Goal: Find specific page/section: Find specific page/section

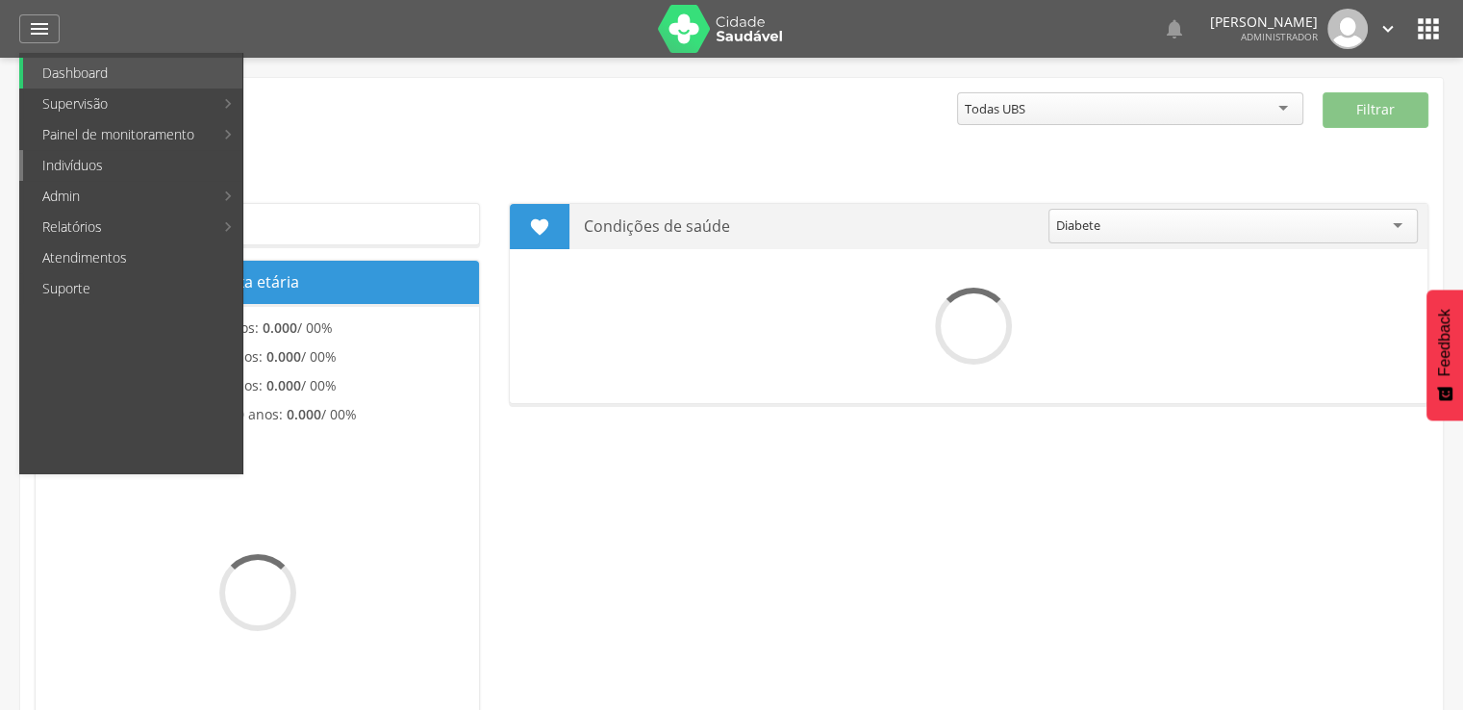
click at [117, 154] on body " Dashboard Supervisão Produtividade Mapa da cidade Mapa de cobertura Ranking A…" at bounding box center [731, 355] width 1463 height 710
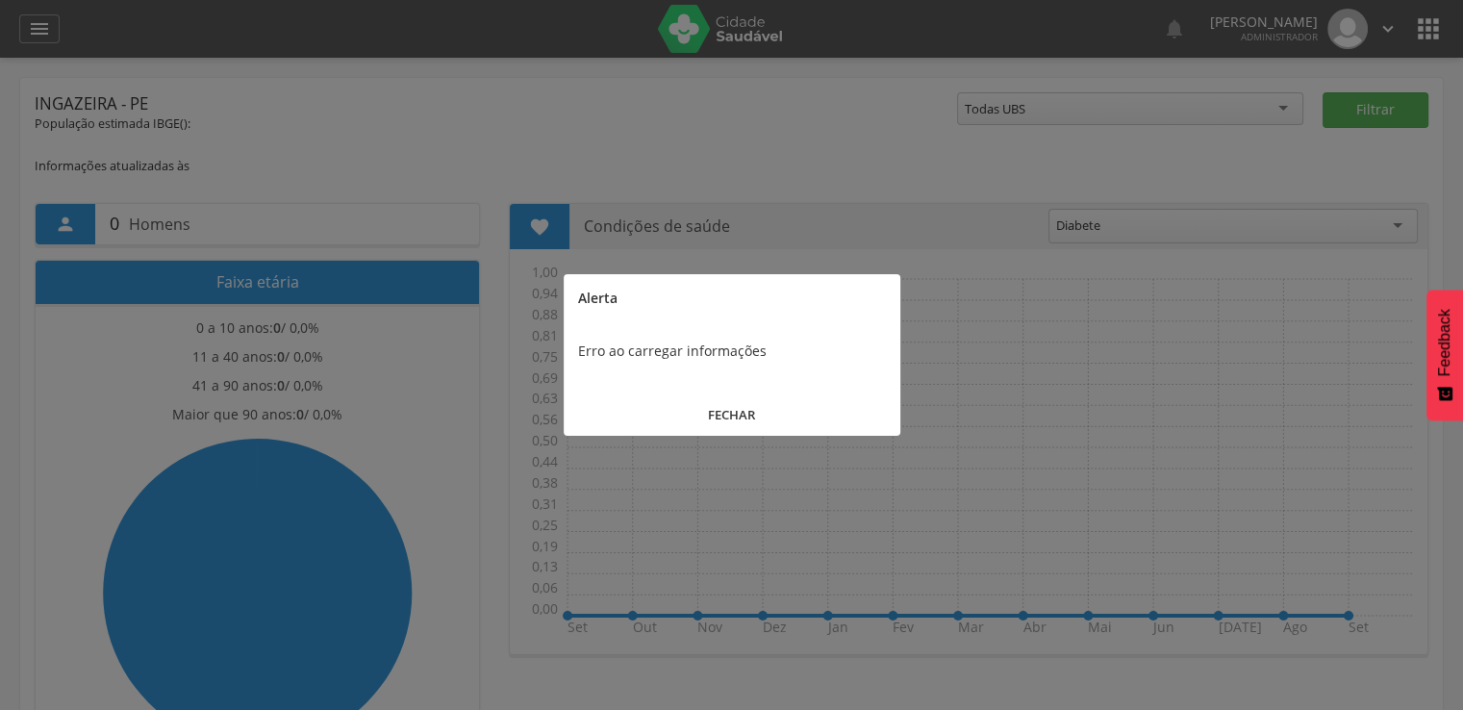
drag, startPoint x: 670, startPoint y: 416, endPoint x: 589, endPoint y: 384, distance: 86.8
click at [670, 413] on button "FECHAR" at bounding box center [732, 414] width 337 height 41
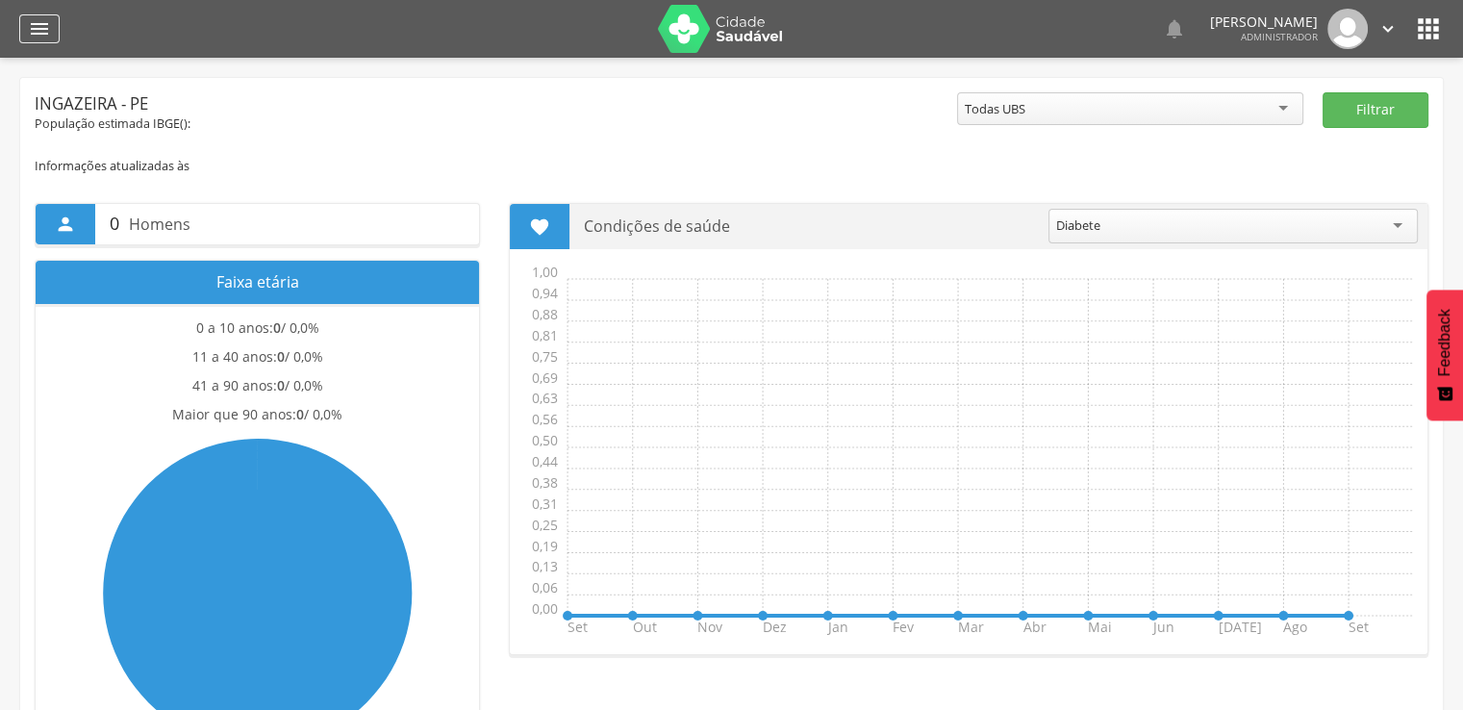
click at [30, 42] on div "" at bounding box center [39, 28] width 40 height 29
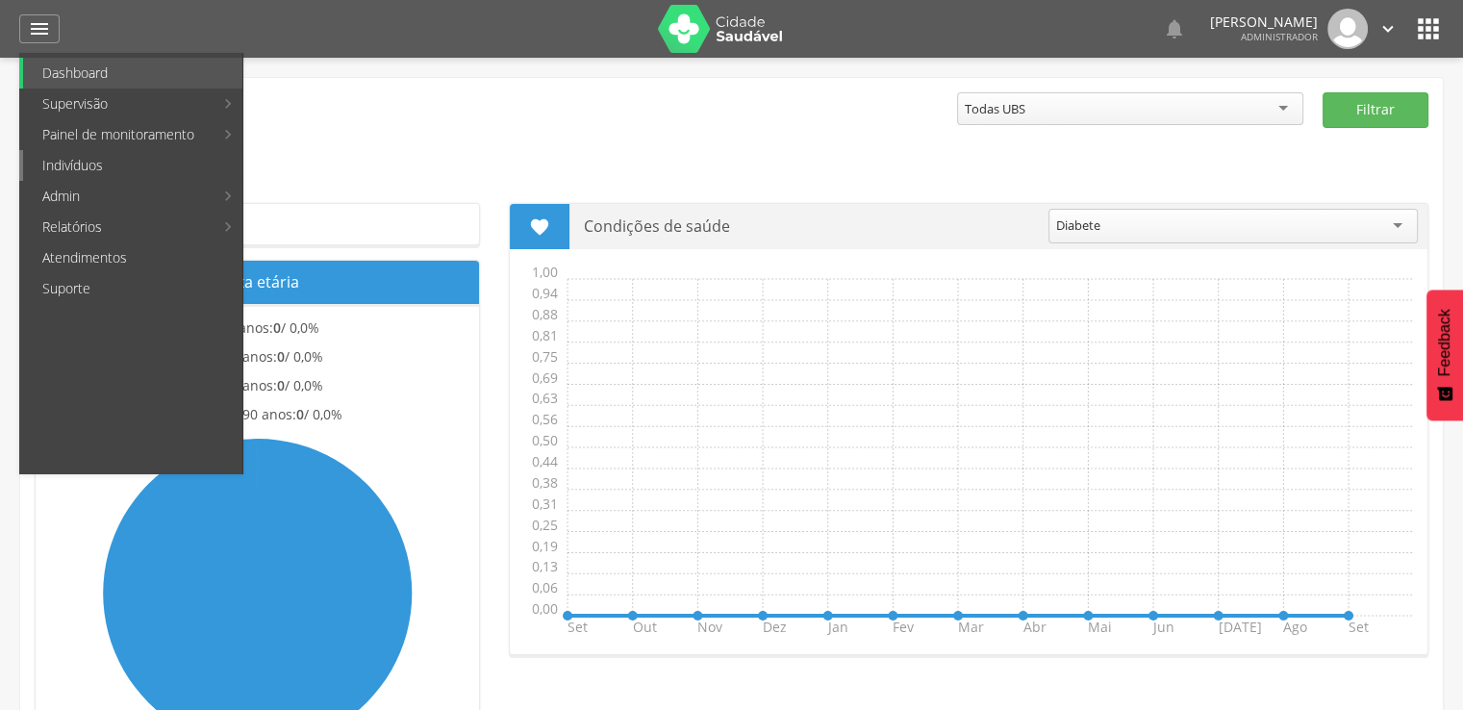
click at [68, 179] on link "Indivíduos" at bounding box center [132, 165] width 219 height 31
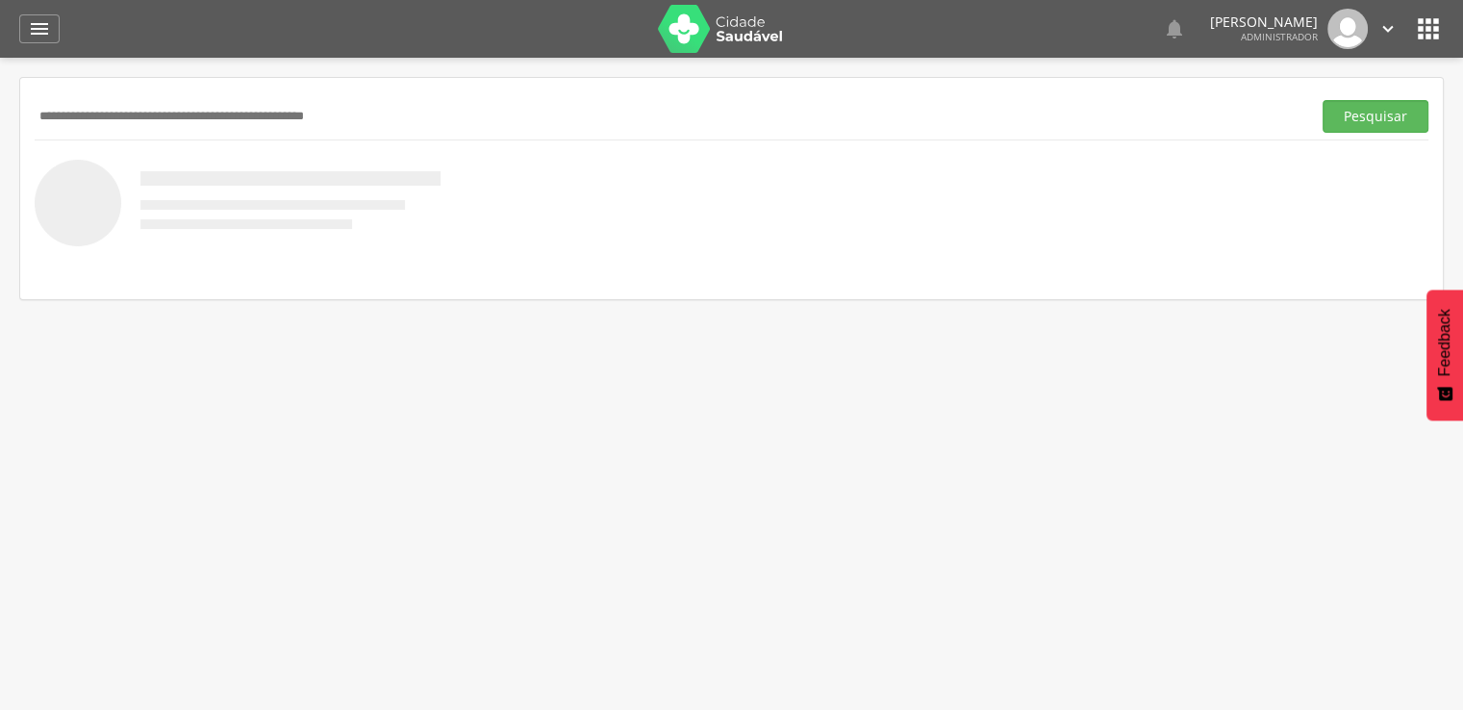
click at [163, 93] on div "Pesquisar" at bounding box center [732, 115] width 1394 height 47
click at [162, 114] on input "text" at bounding box center [669, 116] width 1269 height 33
paste input "******"
click at [1323, 100] on button "Pesquisar" at bounding box center [1376, 116] width 106 height 33
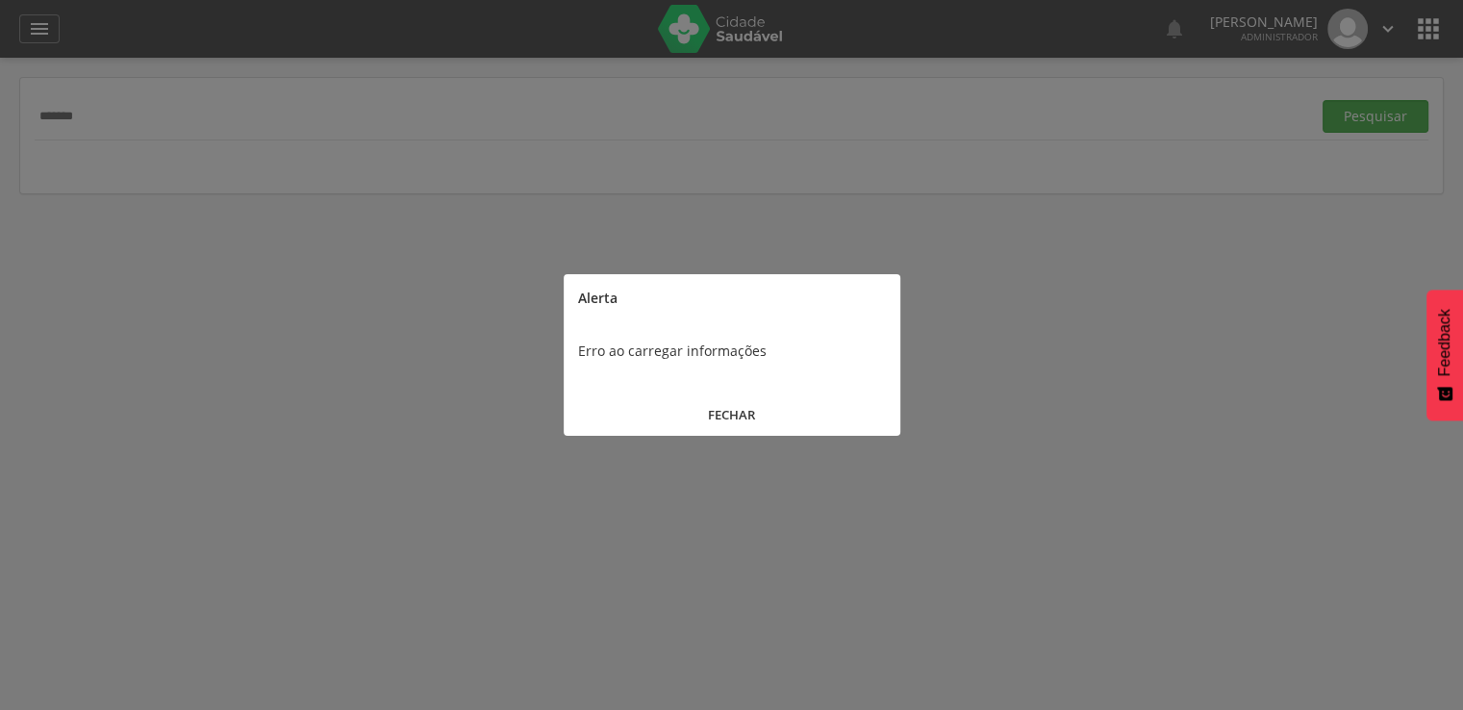
click at [751, 408] on button "FECHAR" at bounding box center [732, 414] width 337 height 41
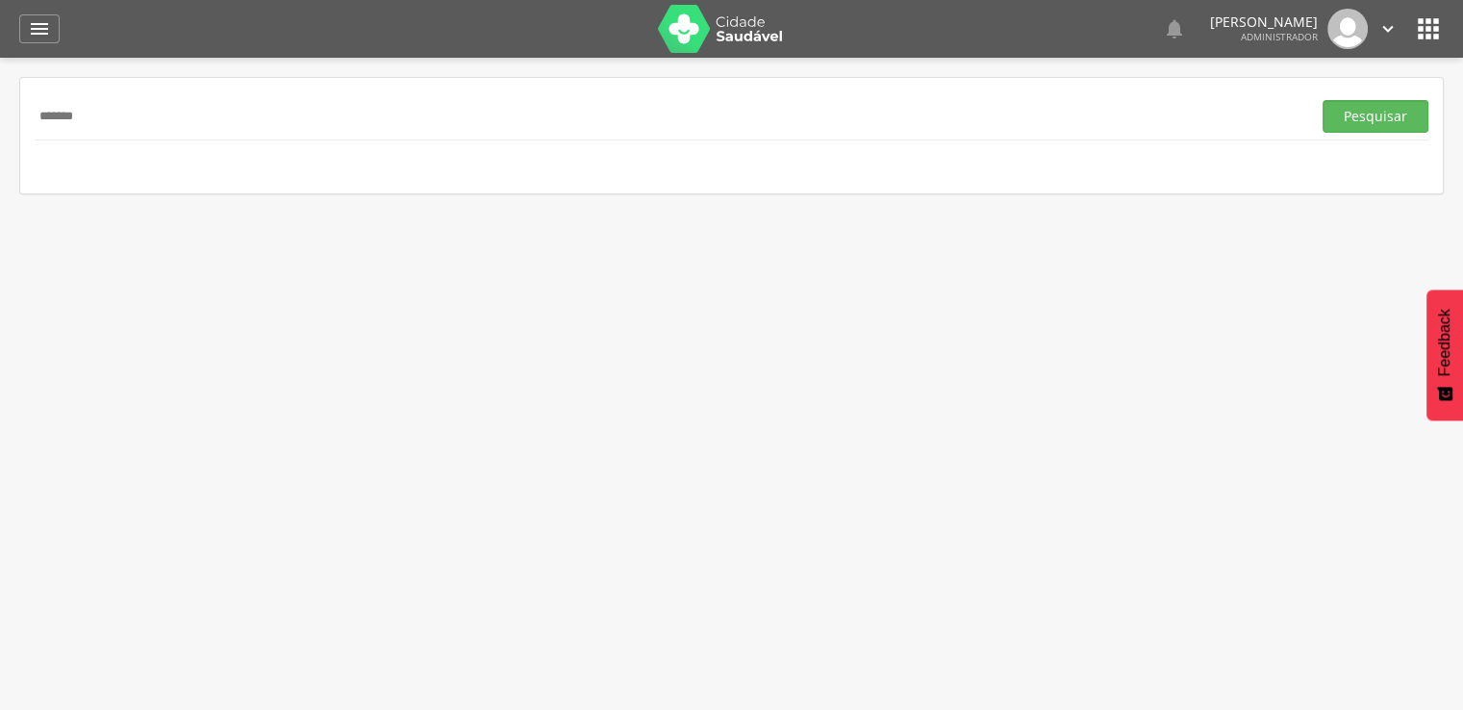
click at [1409, 133] on div "****** Pesquisar" at bounding box center [732, 115] width 1394 height 47
click at [1399, 120] on button "Pesquisar" at bounding box center [1376, 116] width 106 height 33
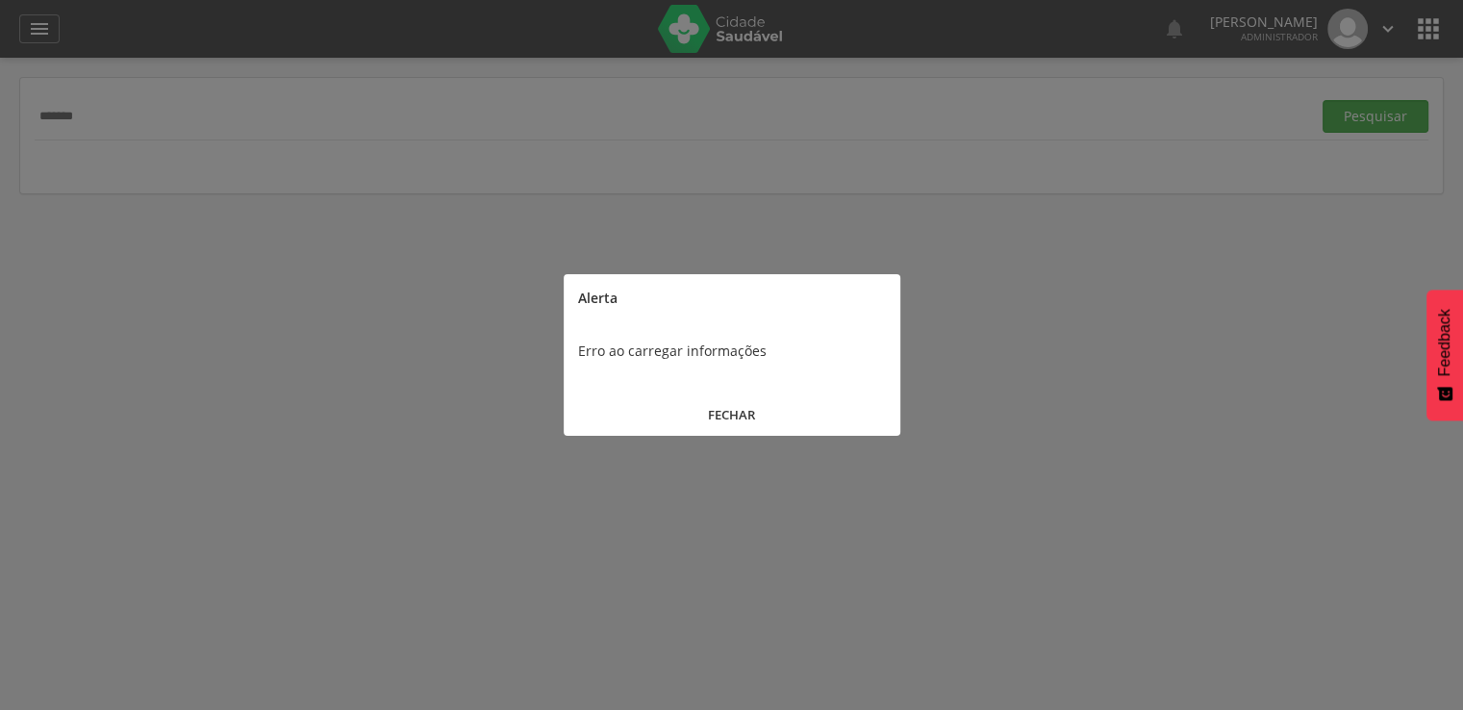
click at [696, 404] on button "FECHAR" at bounding box center [732, 414] width 337 height 41
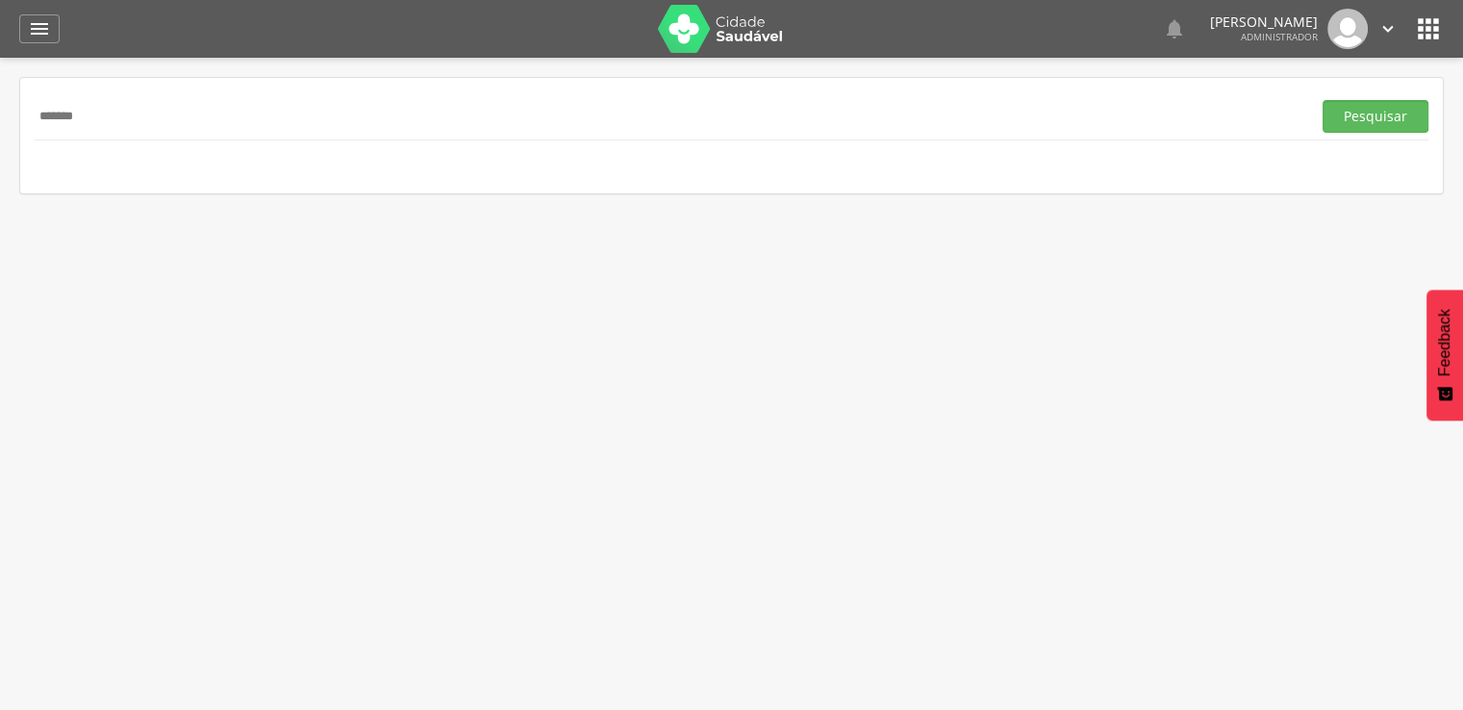
drag, startPoint x: 715, startPoint y: 151, endPoint x: 731, endPoint y: 125, distance: 30.7
click at [717, 147] on nav at bounding box center [732, 159] width 1394 height 38
click at [731, 125] on input "******" at bounding box center [669, 116] width 1269 height 33
type input "******"
click at [1323, 100] on button "Pesquisar" at bounding box center [1376, 116] width 106 height 33
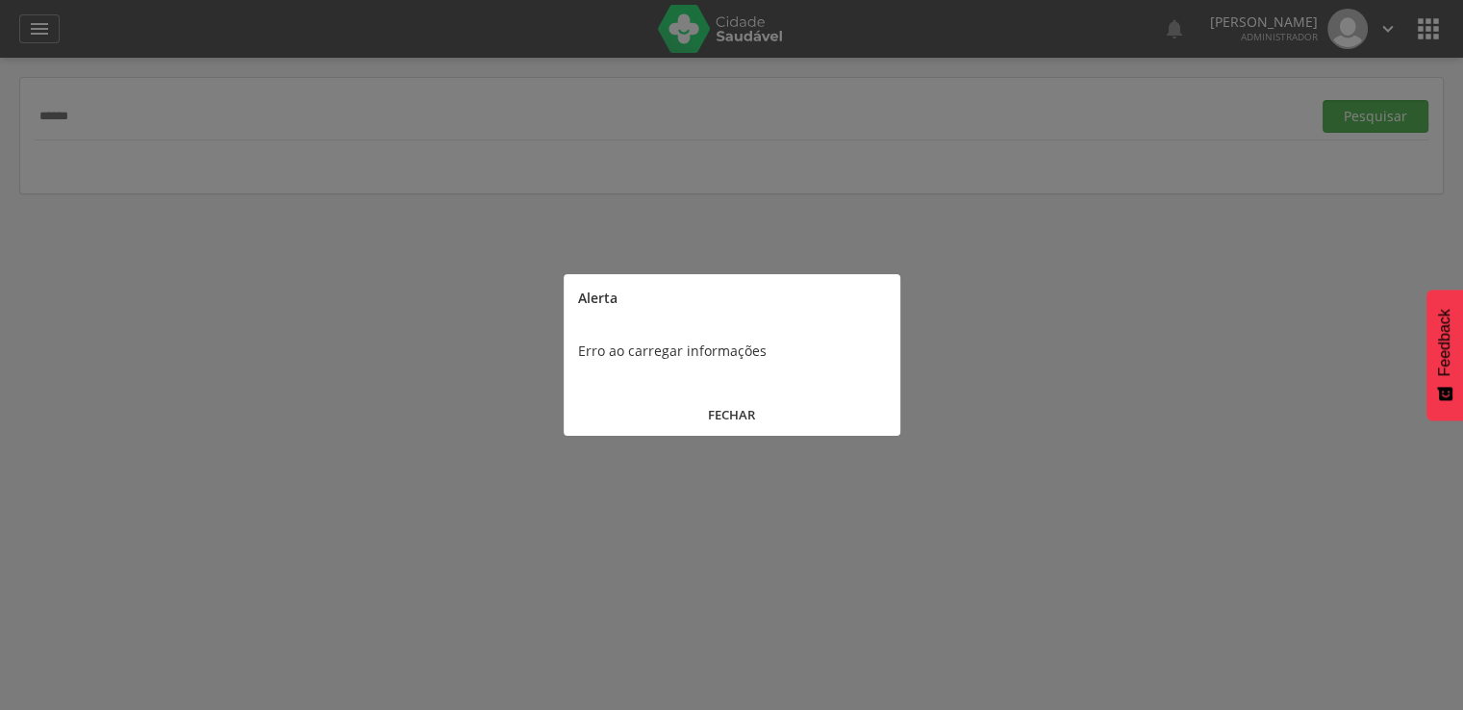
click at [658, 400] on button "FECHAR" at bounding box center [732, 414] width 337 height 41
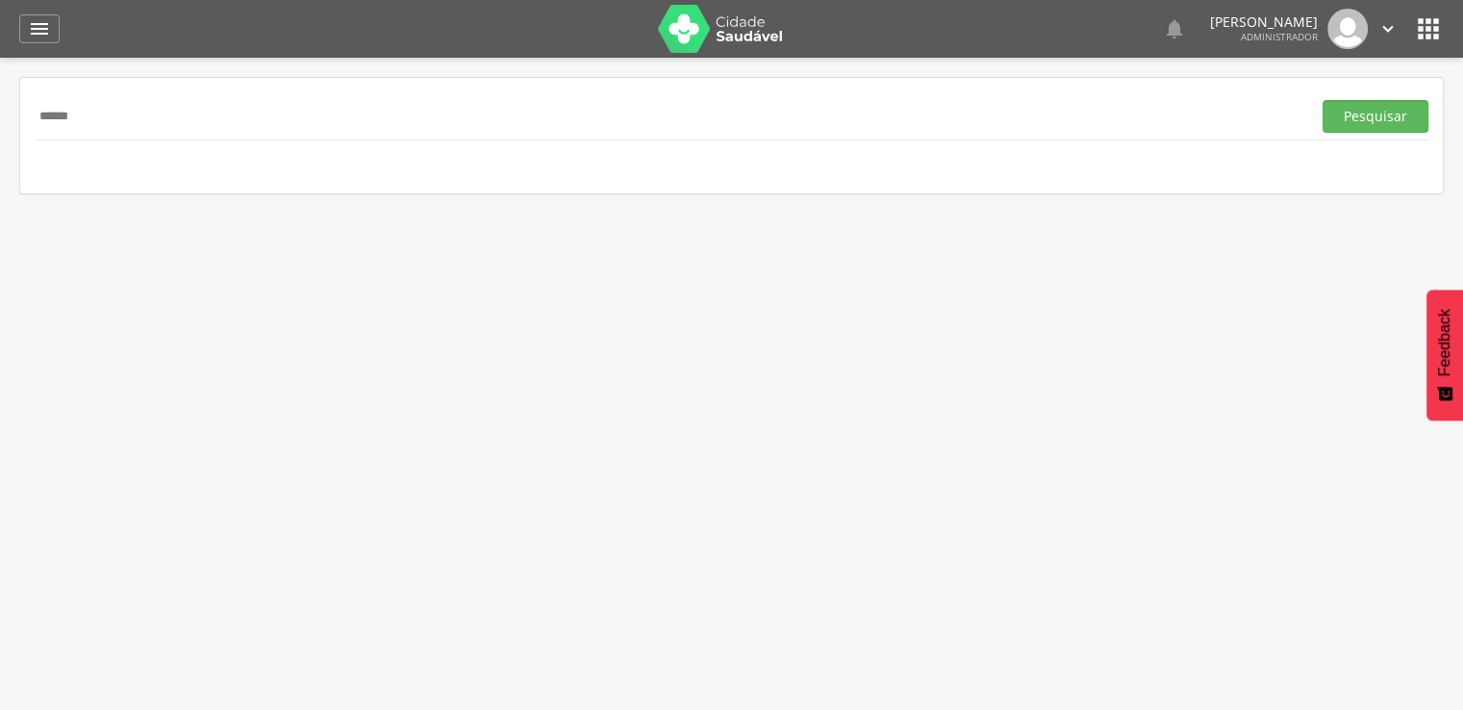
click at [182, 240] on div " Supervisão  Distritos  Ubs adicionar ubs  Coordenador: - Ingazeira / PE In…" at bounding box center [731, 413] width 1463 height 710
drag, startPoint x: 182, startPoint y: 240, endPoint x: 182, endPoint y: 258, distance: 17.3
click at [182, 241] on div " Supervisão  Distritos  Ubs adicionar ubs  Coordenador: - Ingazeira / PE In…" at bounding box center [731, 413] width 1463 height 710
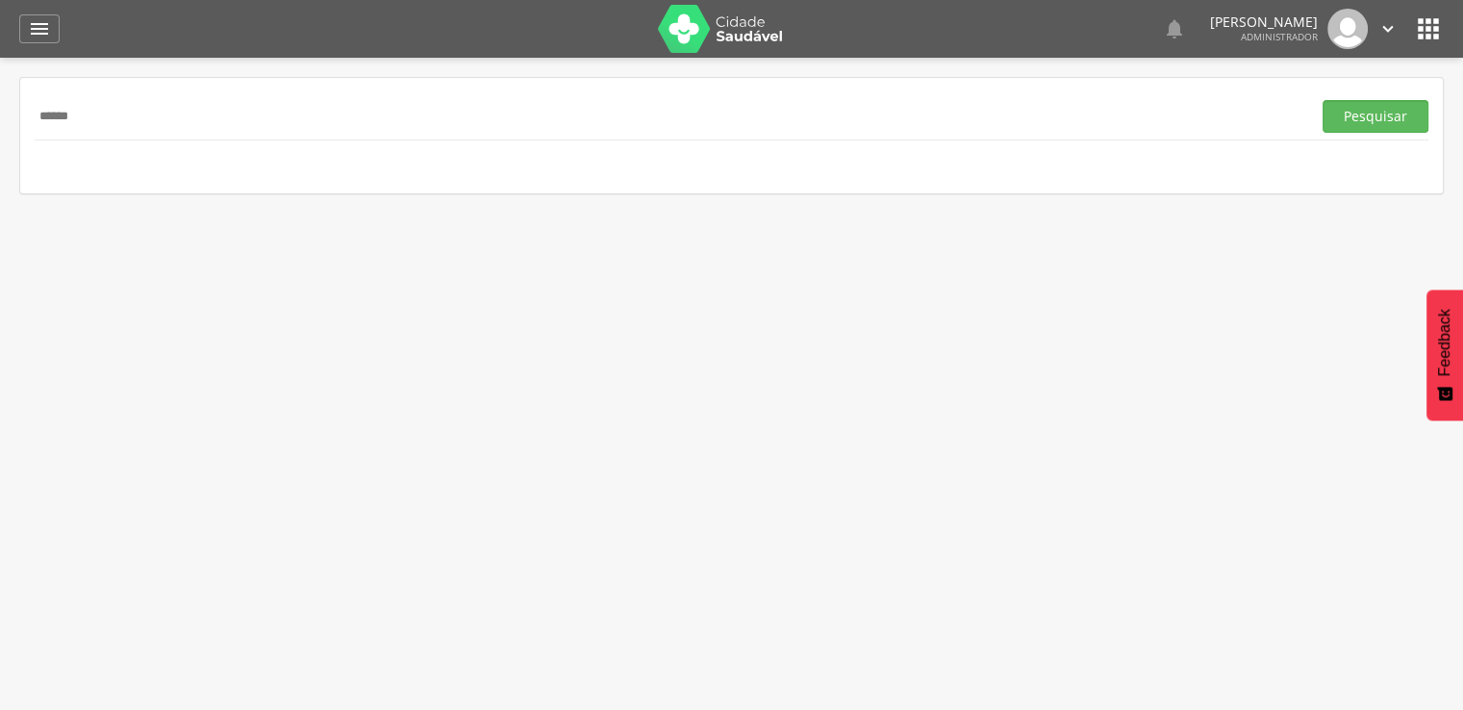
click at [182, 258] on div " Supervisão  Distritos  Ubs adicionar ubs  Coordenador: - Ingazeira / PE In…" at bounding box center [731, 413] width 1463 height 710
click at [1370, 120] on button "Pesquisar" at bounding box center [1376, 116] width 106 height 33
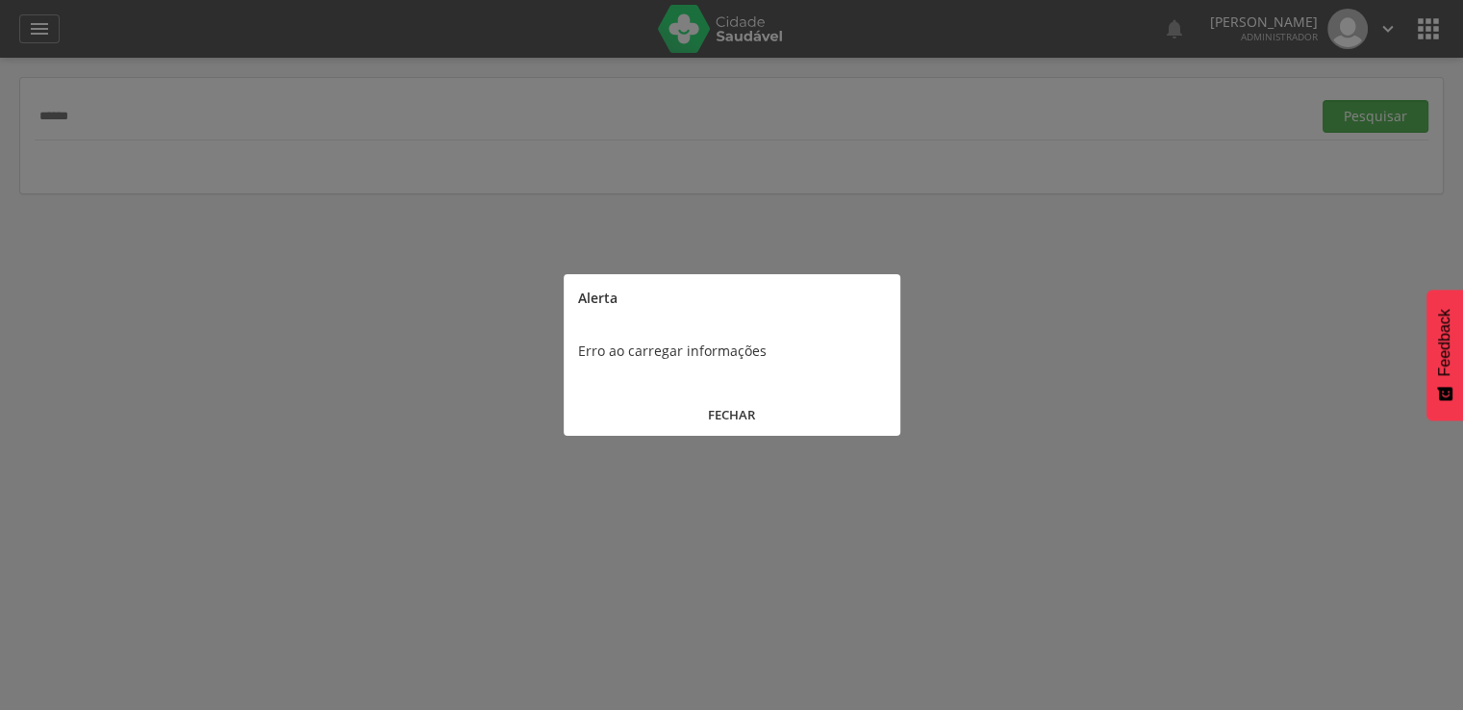
click at [655, 400] on button "FECHAR" at bounding box center [732, 414] width 337 height 41
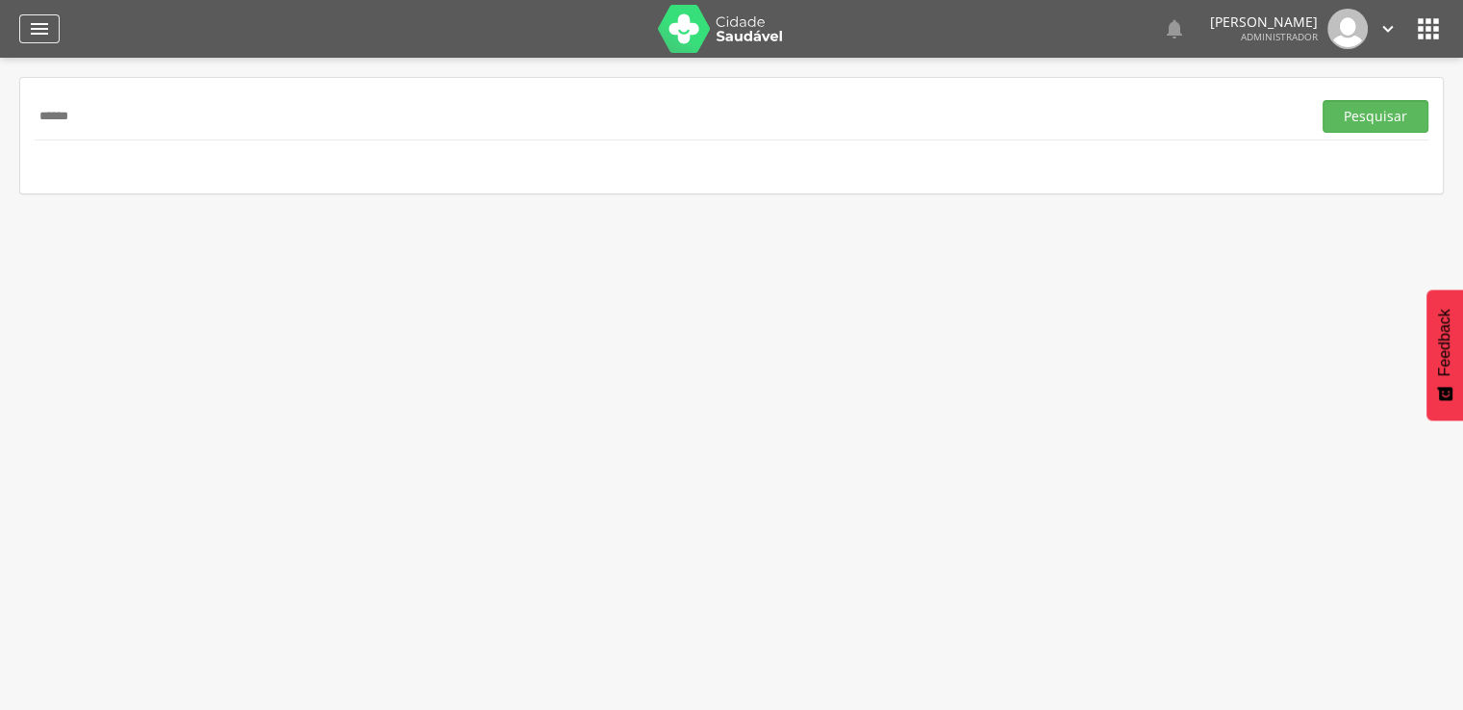
click at [43, 22] on icon "" at bounding box center [39, 28] width 23 height 23
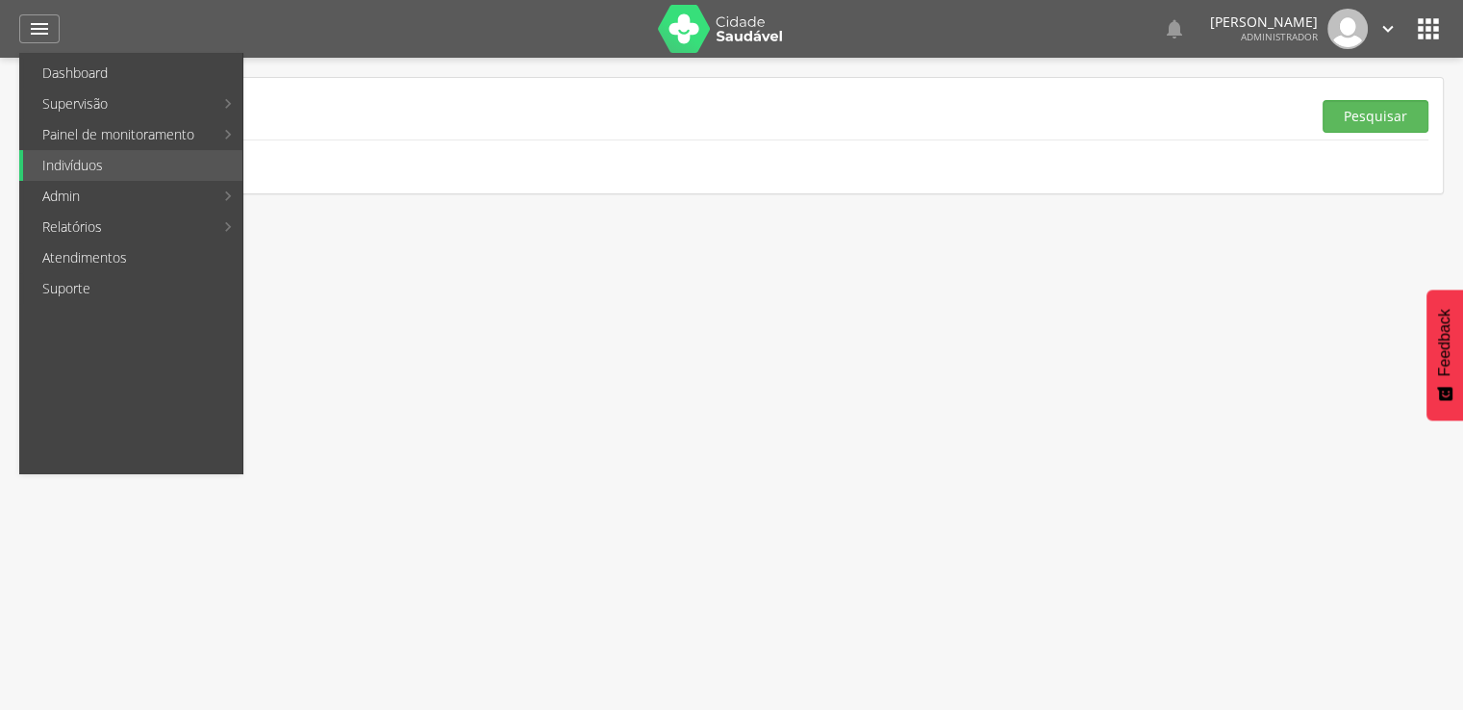
click at [1431, 33] on icon "" at bounding box center [1428, 28] width 31 height 31
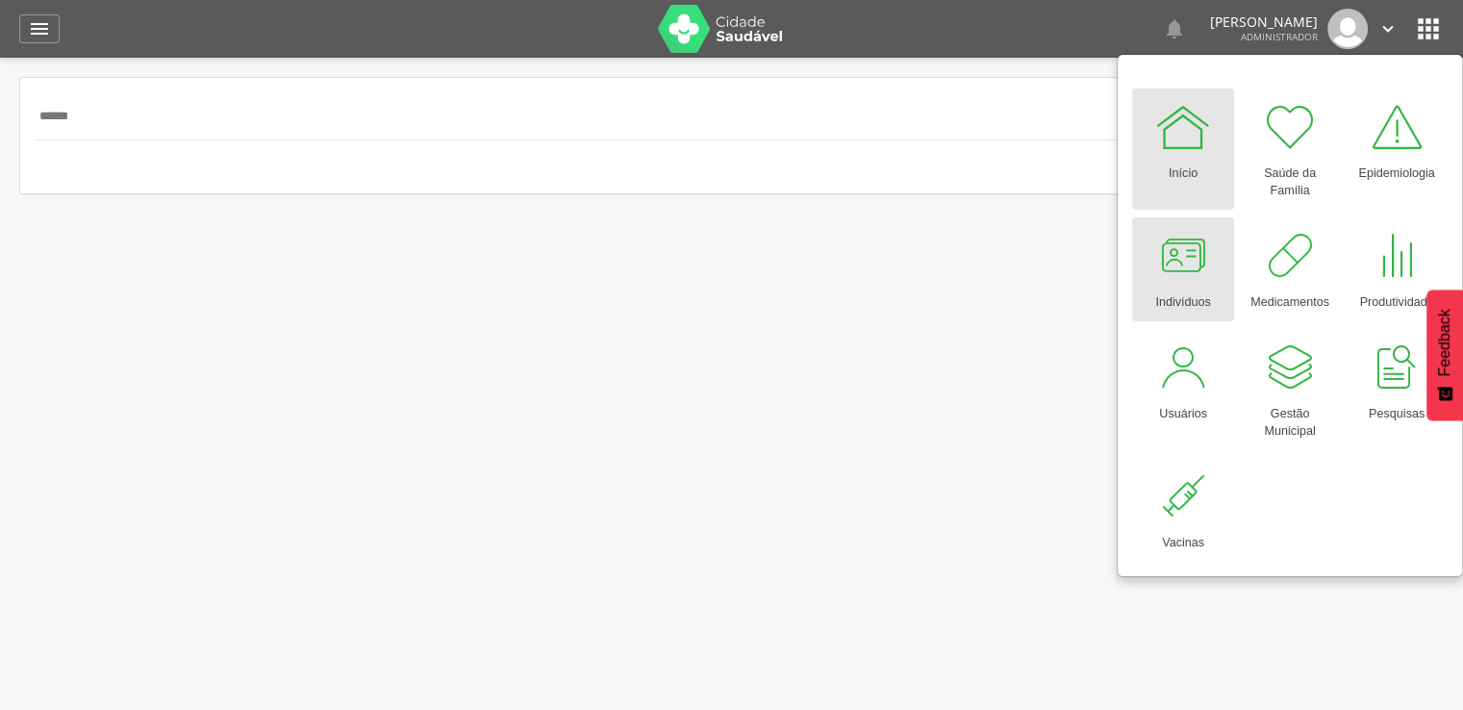
click at [1191, 262] on div at bounding box center [1183, 256] width 58 height 58
